Goal: Task Accomplishment & Management: Manage account settings

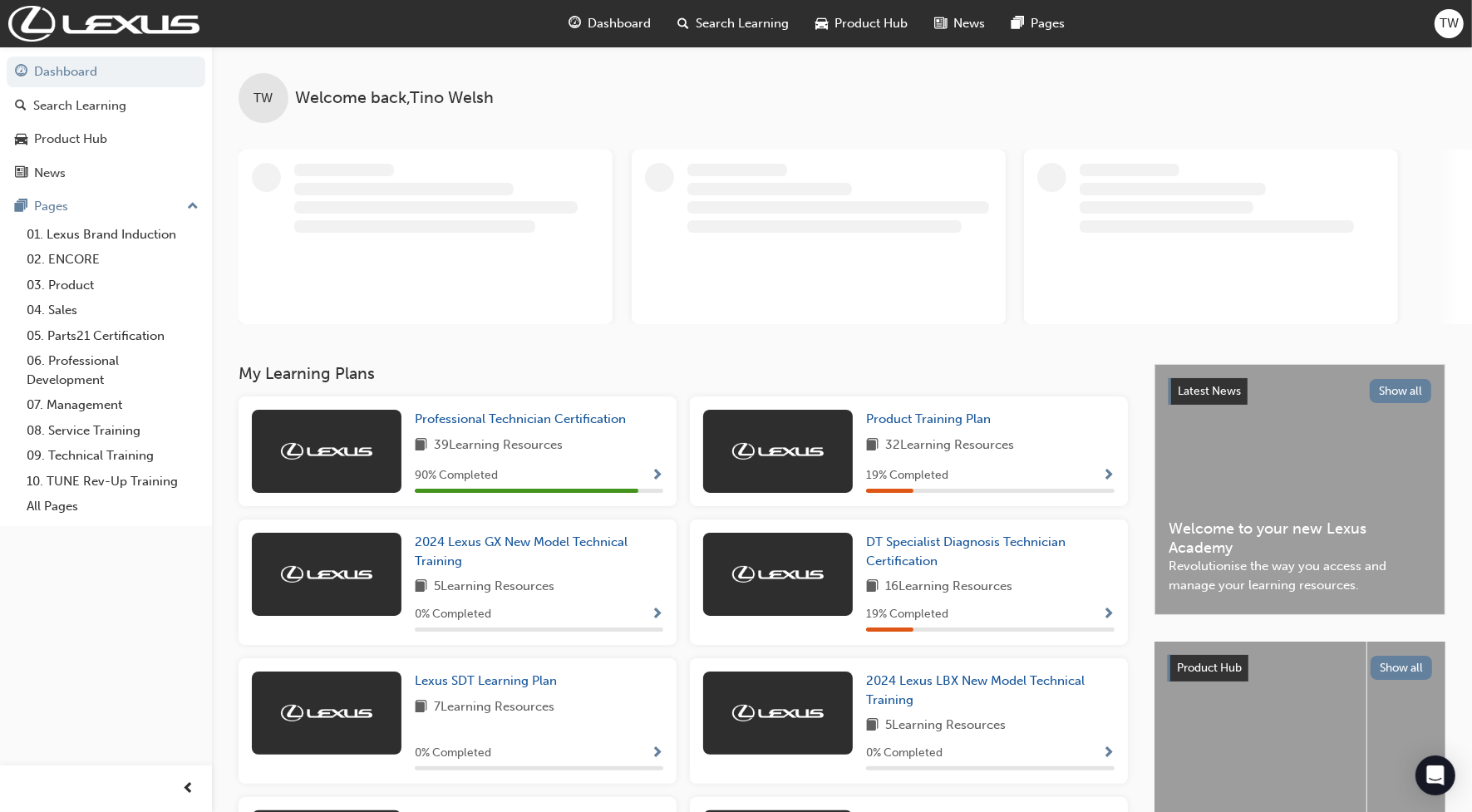
click at [1467, 18] on div "Dashboard Search Learning Product Hub News Pages TW" at bounding box center [736, 24] width 1472 height 47
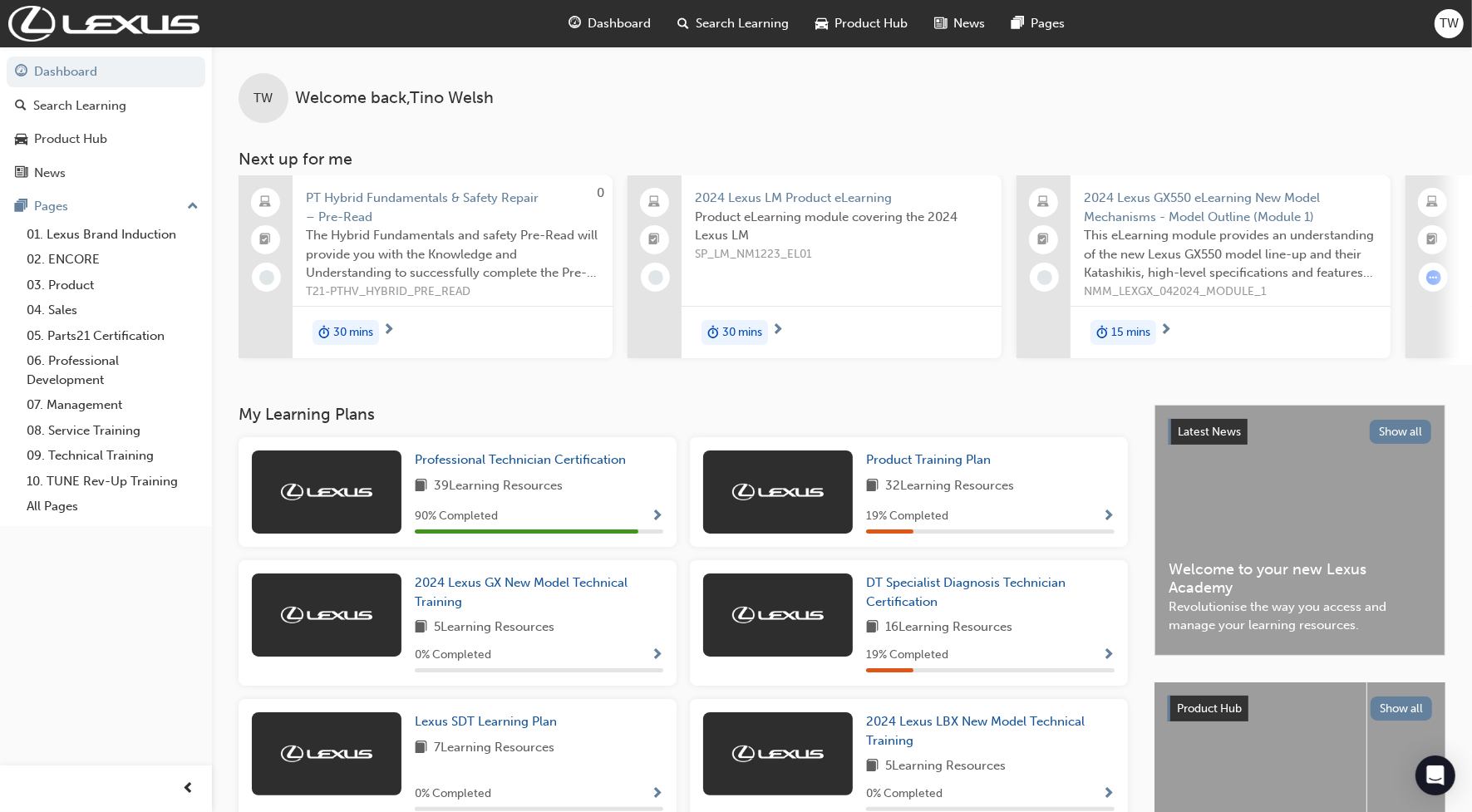
click at [1456, 19] on span "TW" at bounding box center [1448, 24] width 19 height 19
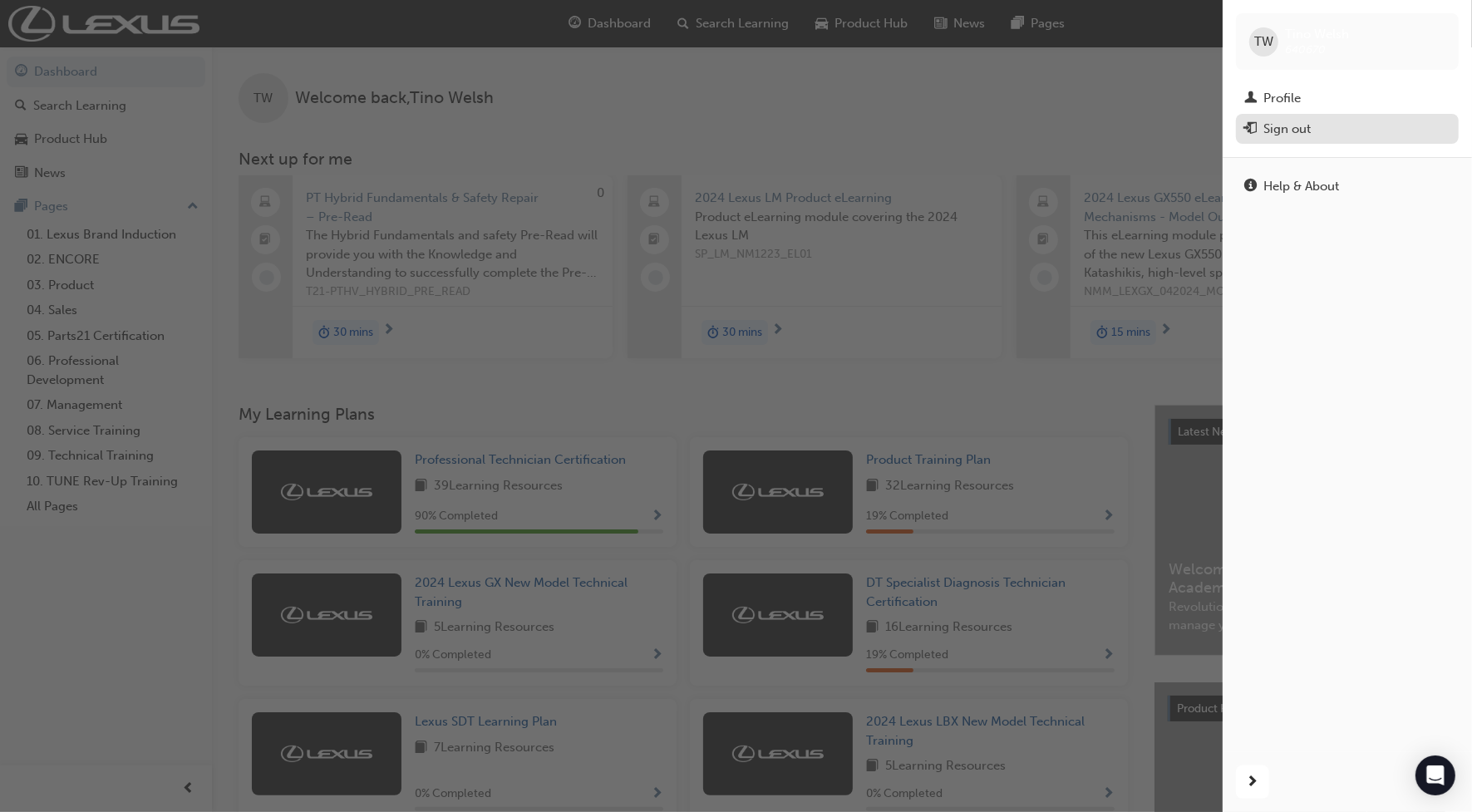
click at [1290, 133] on div "Sign out" at bounding box center [1286, 129] width 47 height 19
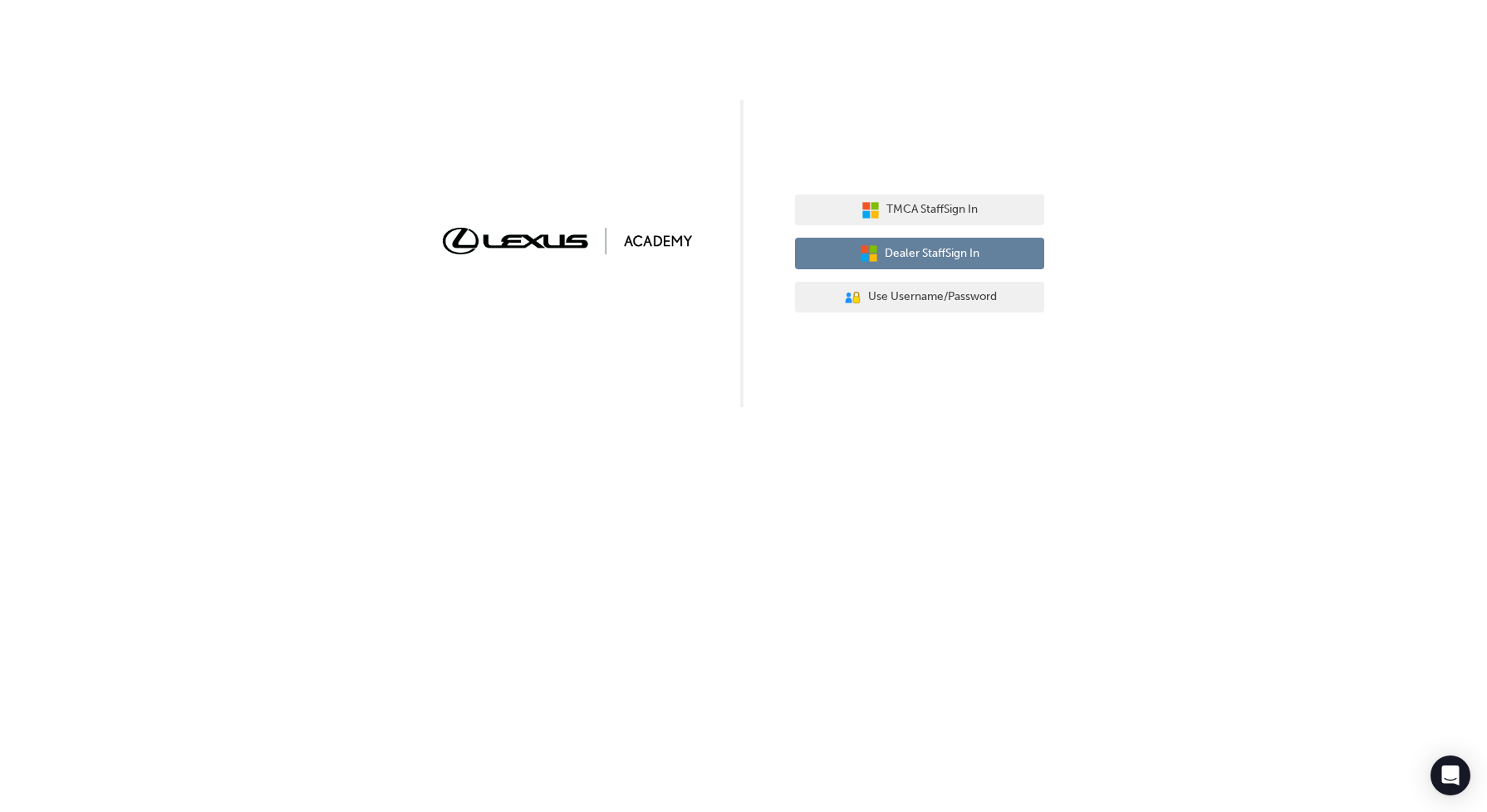
click at [972, 255] on span "Dealer Staff Sign In" at bounding box center [932, 254] width 95 height 19
